Goal: Transaction & Acquisition: Purchase product/service

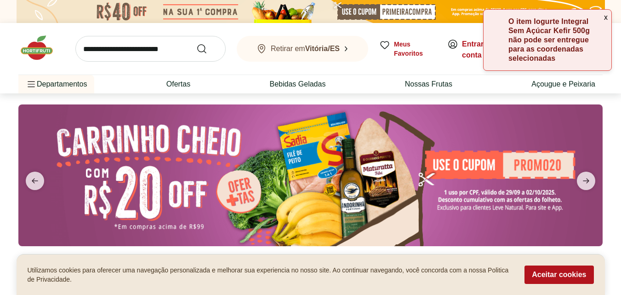
click at [605, 18] on button "x" at bounding box center [606, 18] width 11 height 16
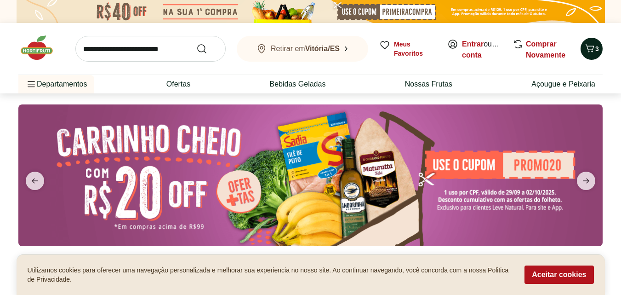
click at [591, 46] on icon "Carrinho" at bounding box center [590, 48] width 11 height 11
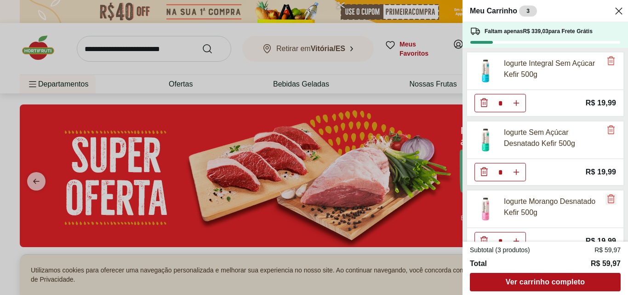
click at [608, 197] on icon "Remove" at bounding box center [611, 198] width 11 height 11
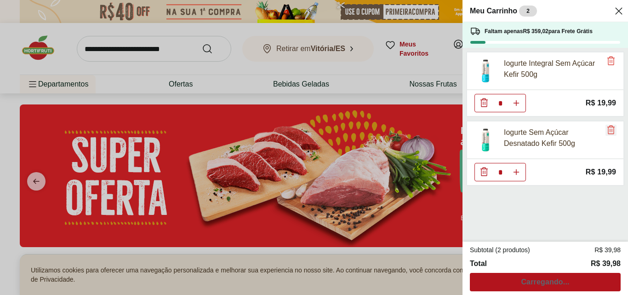
click at [611, 128] on icon "Remove" at bounding box center [611, 129] width 11 height 11
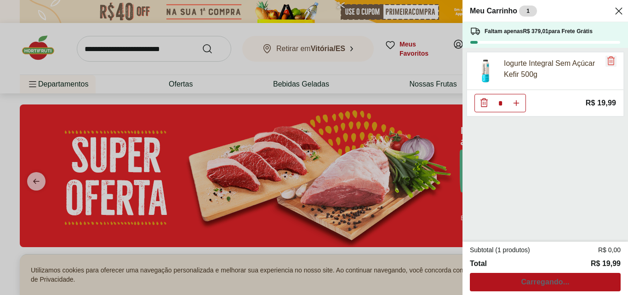
click at [606, 62] on icon "Remove" at bounding box center [611, 60] width 11 height 11
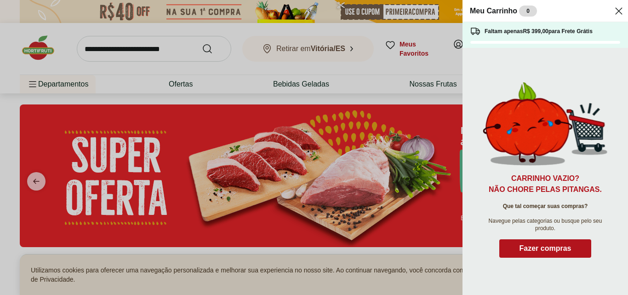
click at [620, 6] on icon "Close" at bounding box center [619, 11] width 11 height 11
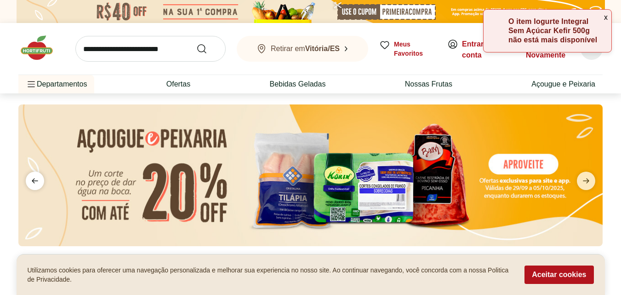
click at [34, 179] on icon "previous" at bounding box center [35, 180] width 6 height 5
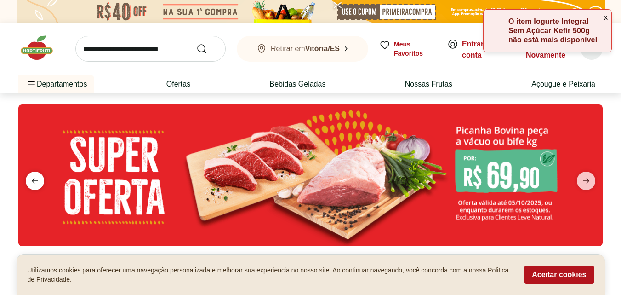
click at [34, 179] on icon "previous" at bounding box center [35, 180] width 6 height 5
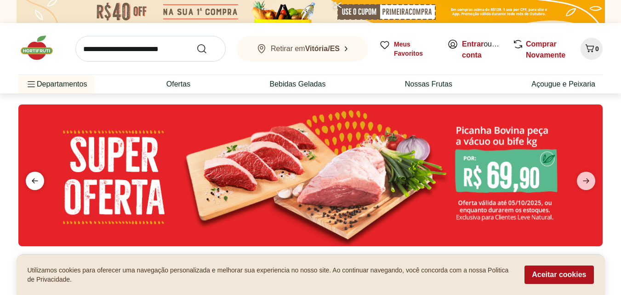
click at [34, 175] on icon "previous" at bounding box center [34, 180] width 11 height 11
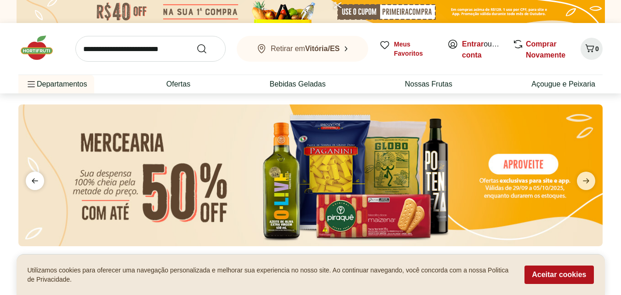
click at [34, 181] on icon "previous" at bounding box center [35, 180] width 6 height 5
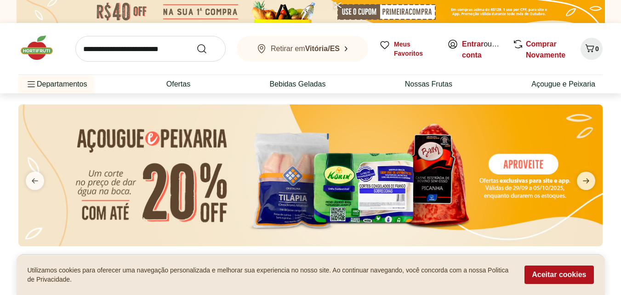
scroll to position [46, 0]
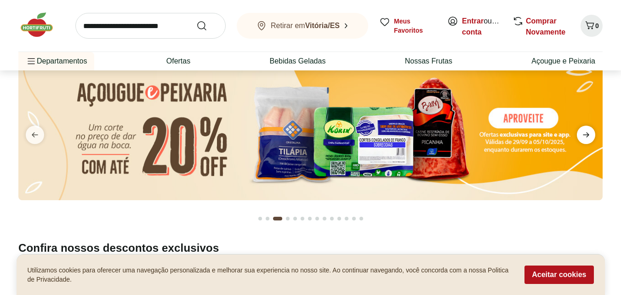
click at [592, 134] on span "next" at bounding box center [586, 135] width 18 height 18
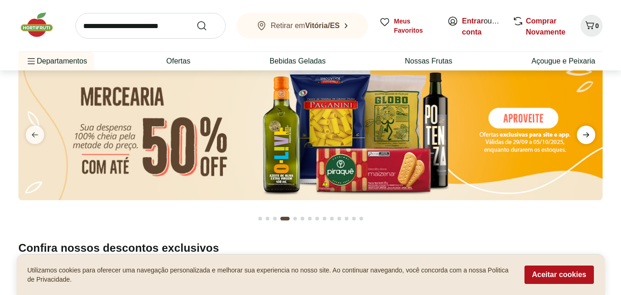
click at [589, 134] on icon "next" at bounding box center [586, 134] width 11 height 11
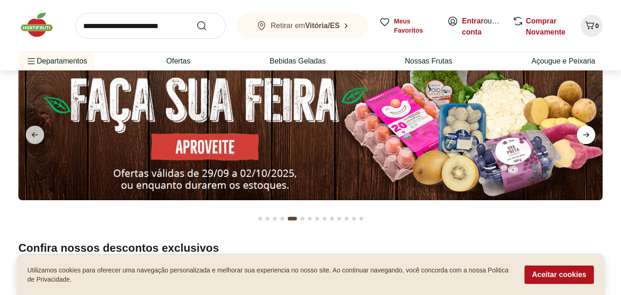
click at [587, 133] on icon "next" at bounding box center [586, 134] width 6 height 5
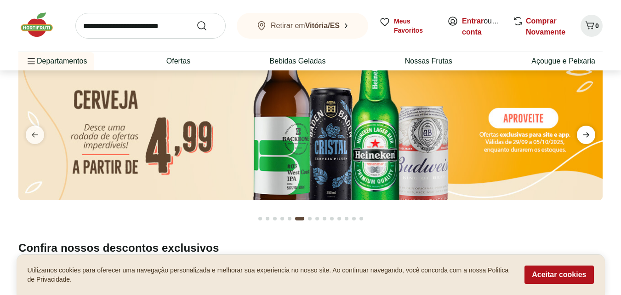
click at [587, 133] on icon "next" at bounding box center [586, 134] width 6 height 5
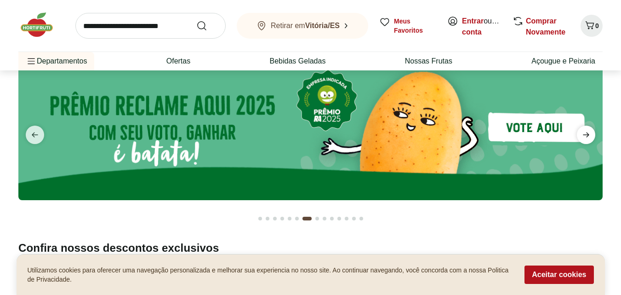
click at [587, 133] on icon "next" at bounding box center [586, 134] width 6 height 5
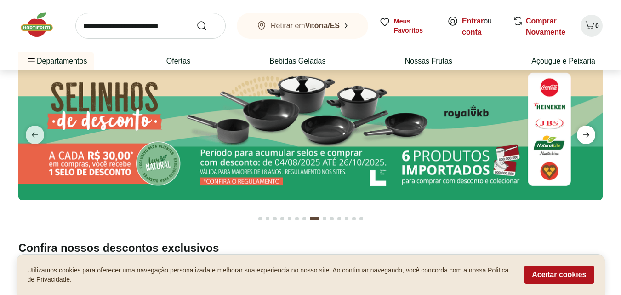
click at [587, 133] on icon "next" at bounding box center [586, 134] width 6 height 5
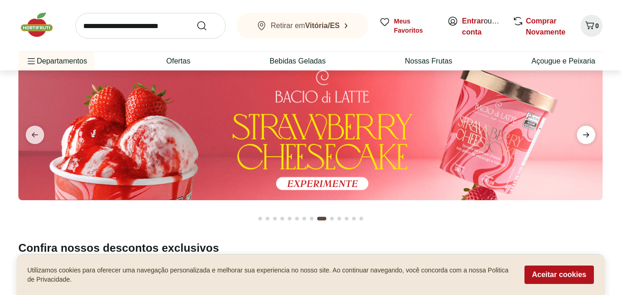
click at [587, 133] on icon "next" at bounding box center [586, 134] width 6 height 5
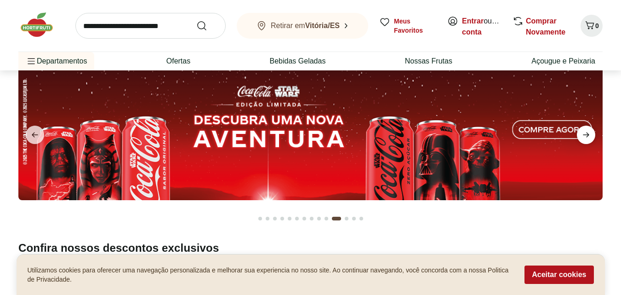
click at [584, 133] on icon "next" at bounding box center [586, 134] width 11 height 11
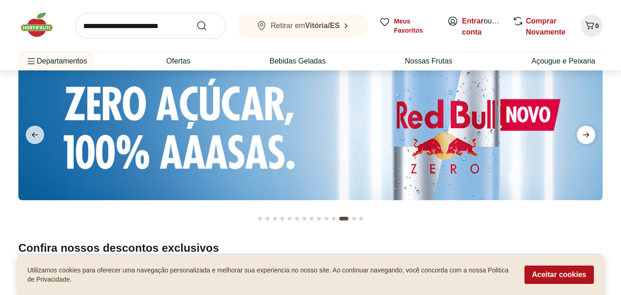
click at [584, 133] on icon "next" at bounding box center [586, 134] width 11 height 11
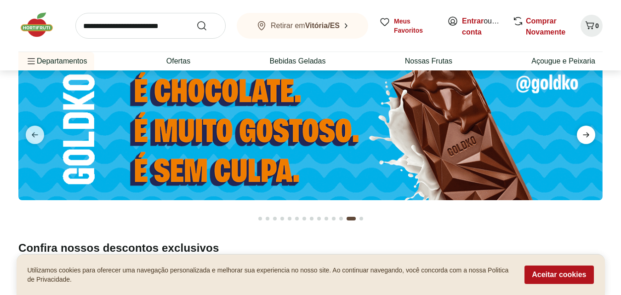
click at [584, 133] on icon "next" at bounding box center [586, 134] width 11 height 11
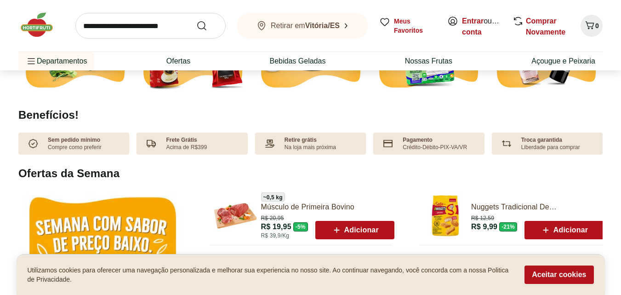
scroll to position [460, 0]
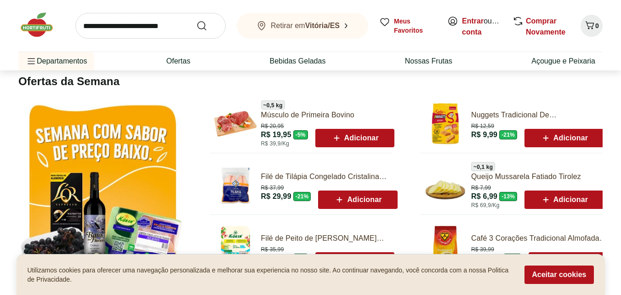
click at [76, 169] on img at bounding box center [102, 209] width 168 height 224
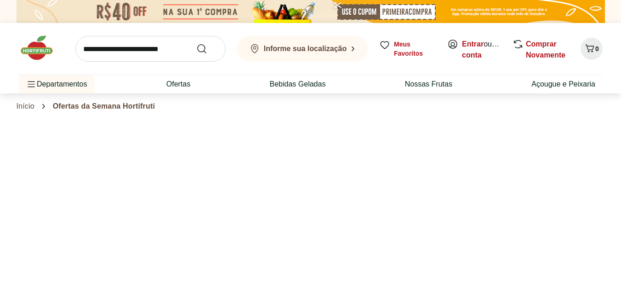
select select "**********"
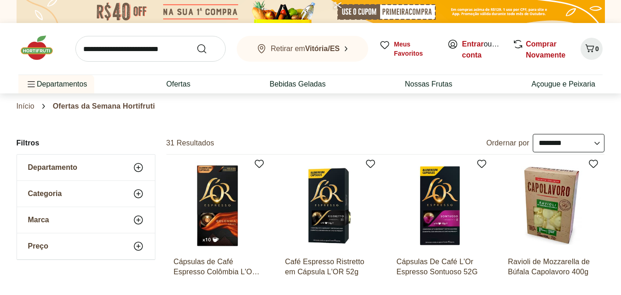
click at [318, 49] on b "Vitória/ES" at bounding box center [322, 49] width 34 height 8
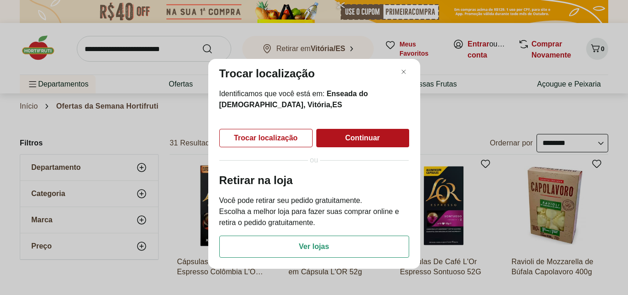
click at [265, 141] on span "Trocar localização" at bounding box center [266, 137] width 64 height 7
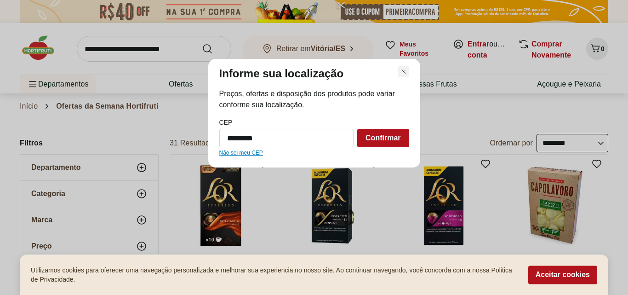
click at [404, 67] on icon "Fechar modal de regionalização" at bounding box center [403, 71] width 11 height 11
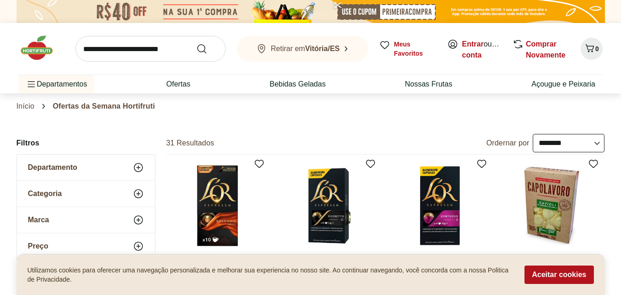
click at [334, 64] on div "Retirar em [GEOGRAPHIC_DATA]/ES Meus Favoritos Entrar ou Criar conta Comprar No…" at bounding box center [310, 49] width 585 height 52
click at [330, 57] on button "Retirar em [GEOGRAPHIC_DATA]/ES" at bounding box center [303, 49] width 132 height 26
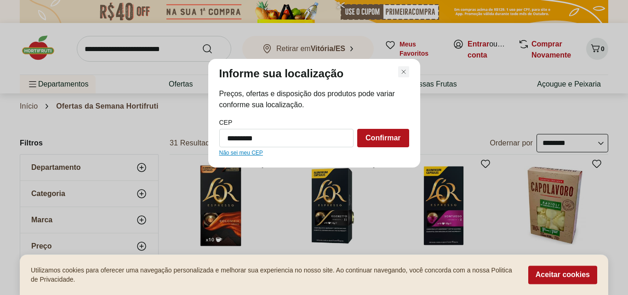
click at [403, 67] on icon "Fechar modal de regionalização" at bounding box center [403, 71] width 11 height 11
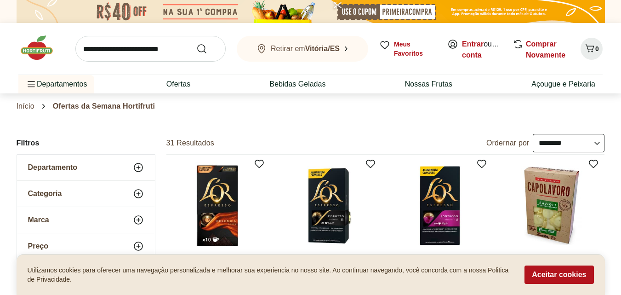
click at [304, 43] on button "Retirar em [GEOGRAPHIC_DATA]/ES" at bounding box center [303, 49] width 132 height 26
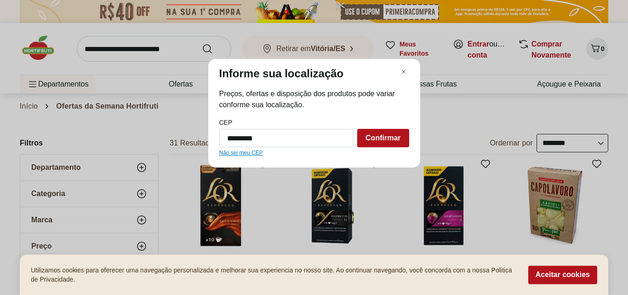
click at [297, 31] on div "Informe sua localização Preços, ofertas e disposição dos produtos pode variar c…" at bounding box center [314, 147] width 628 height 295
